Goal: Information Seeking & Learning: Learn about a topic

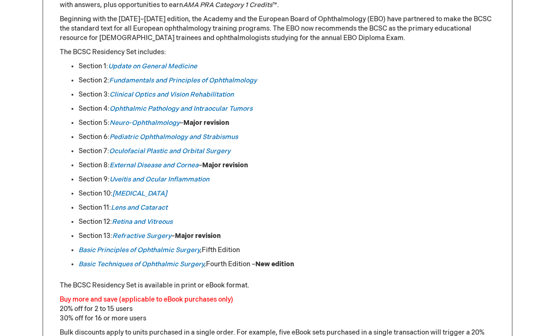
scroll to position [456, 0]
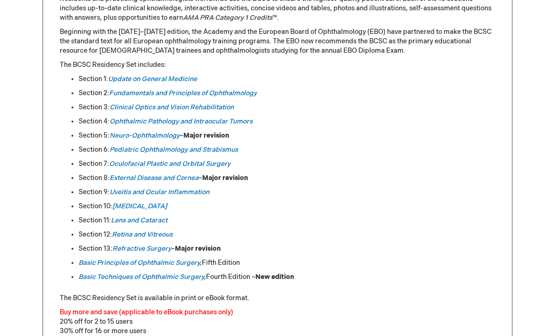
click at [97, 273] on link "Basic Techniques of Ophthalmic Surgery" at bounding box center [142, 276] width 126 height 8
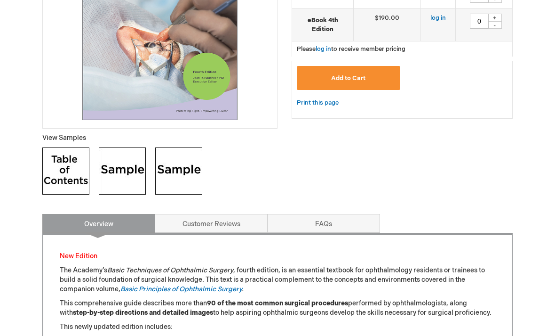
scroll to position [249, 0]
click at [115, 172] on img at bounding box center [122, 170] width 47 height 47
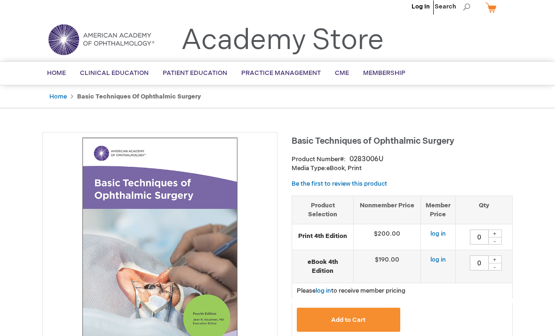
scroll to position [0, 0]
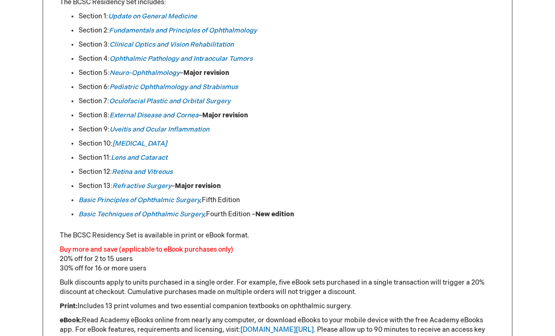
scroll to position [519, 0]
click at [88, 203] on em "Basic Principles of Ophthalmic Surgery" at bounding box center [139, 200] width 121 height 8
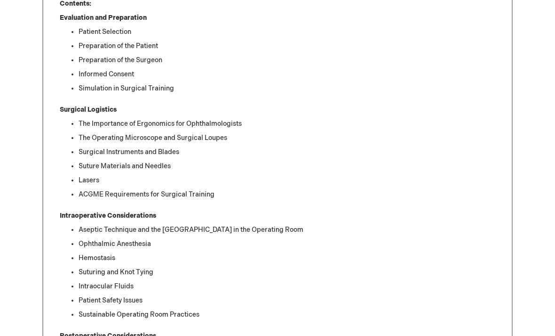
scroll to position [618, 0]
